Goal: Find specific page/section: Find specific page/section

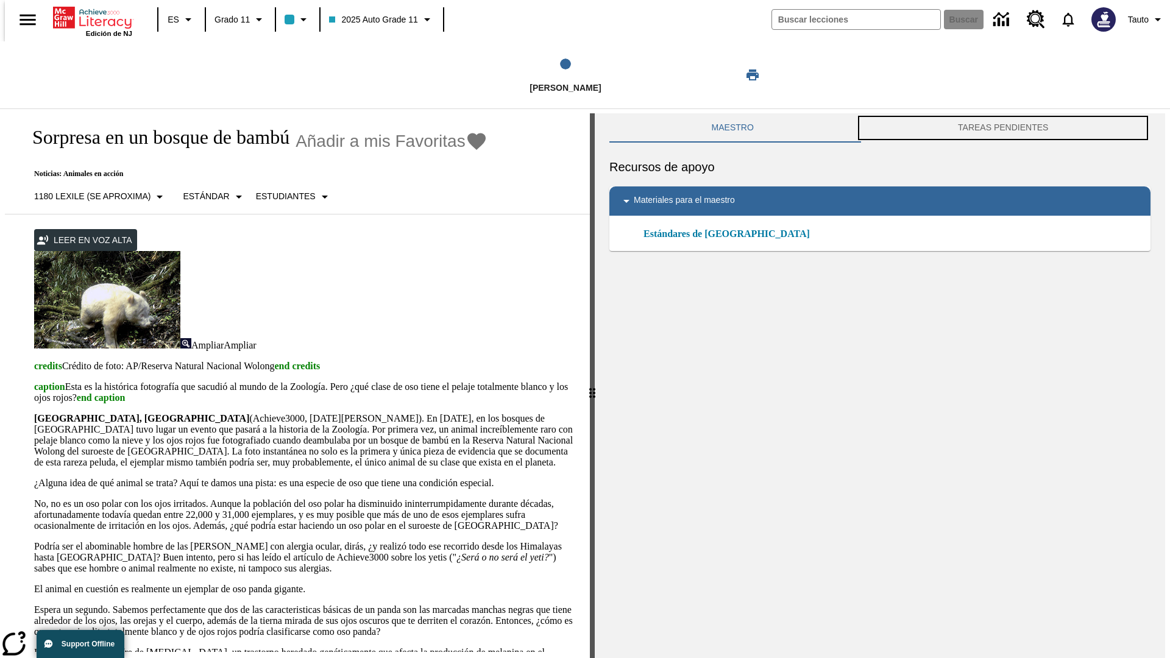
click at [1006, 128] on button "TAREAS PENDIENTES" at bounding box center [1003, 127] width 295 height 29
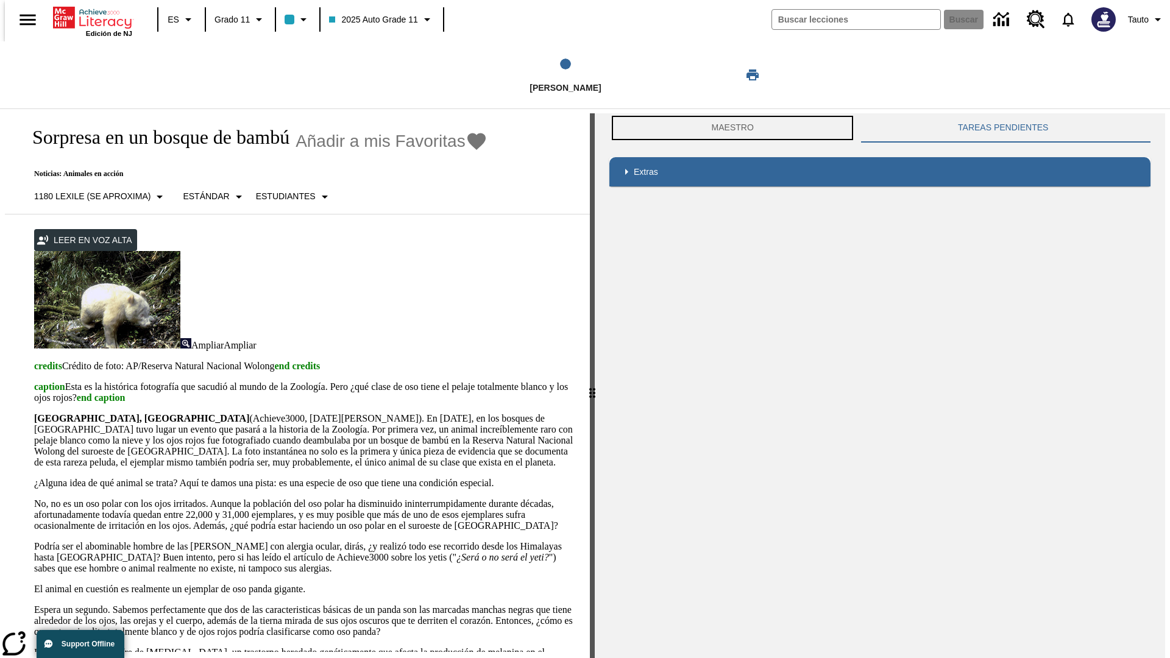
click at [730, 128] on button "Maestro" at bounding box center [732, 127] width 246 height 29
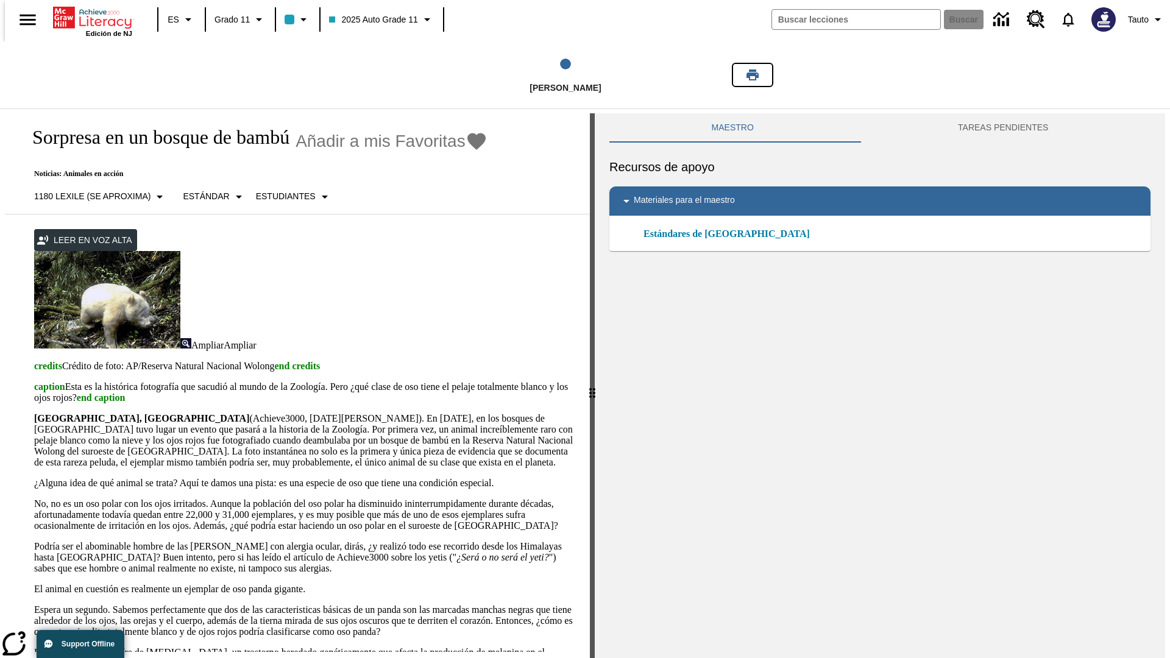
click at [753, 75] on icon "Imprimir" at bounding box center [753, 74] width 12 height 11
